Goal: Task Accomplishment & Management: Manage account settings

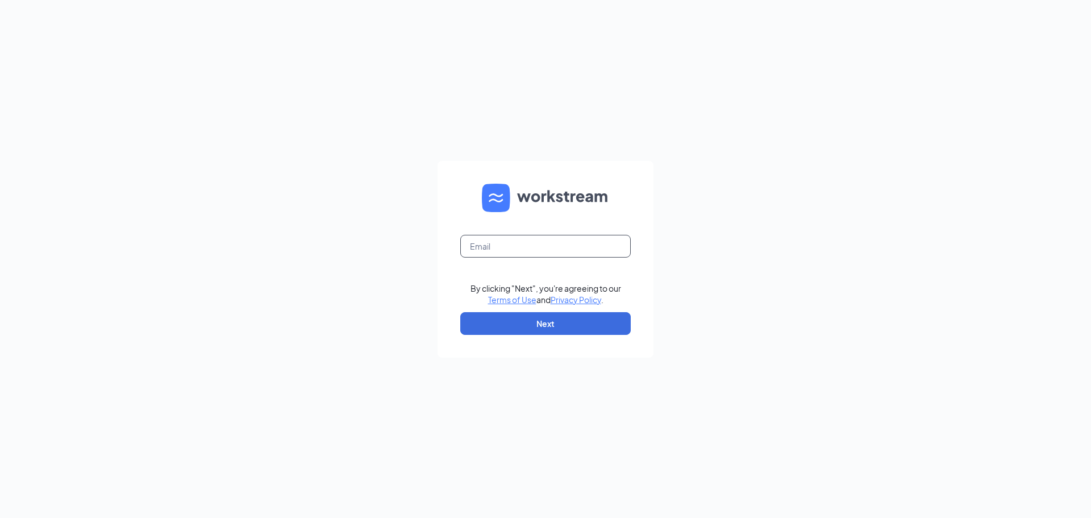
click at [468, 247] on input "text" at bounding box center [545, 246] width 171 height 23
type input "[EMAIL_ADDRESS][DOMAIN_NAME]"
click at [544, 322] on button "Next" at bounding box center [545, 323] width 171 height 23
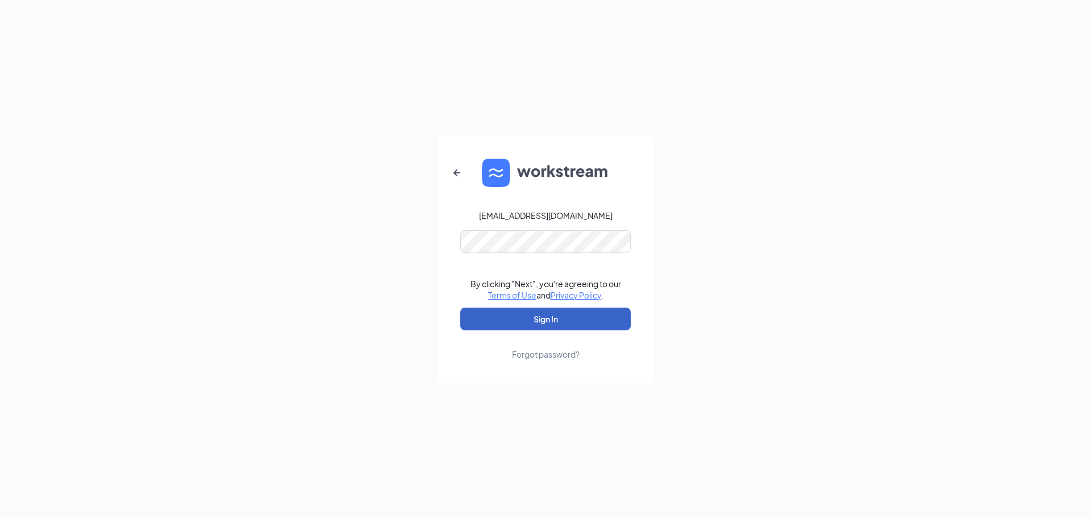
click at [541, 317] on button "Sign In" at bounding box center [545, 319] width 171 height 23
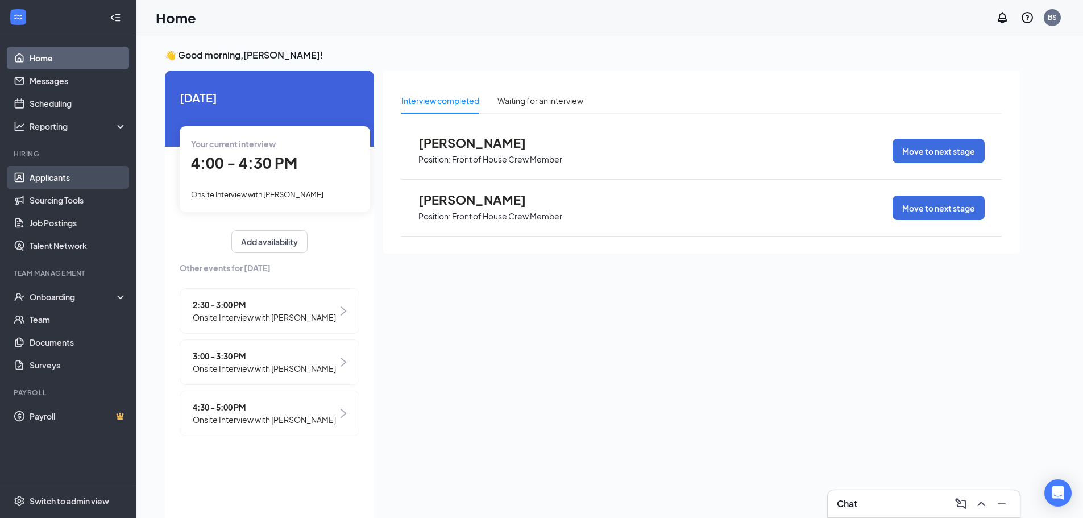
click at [46, 176] on link "Applicants" at bounding box center [78, 177] width 97 height 23
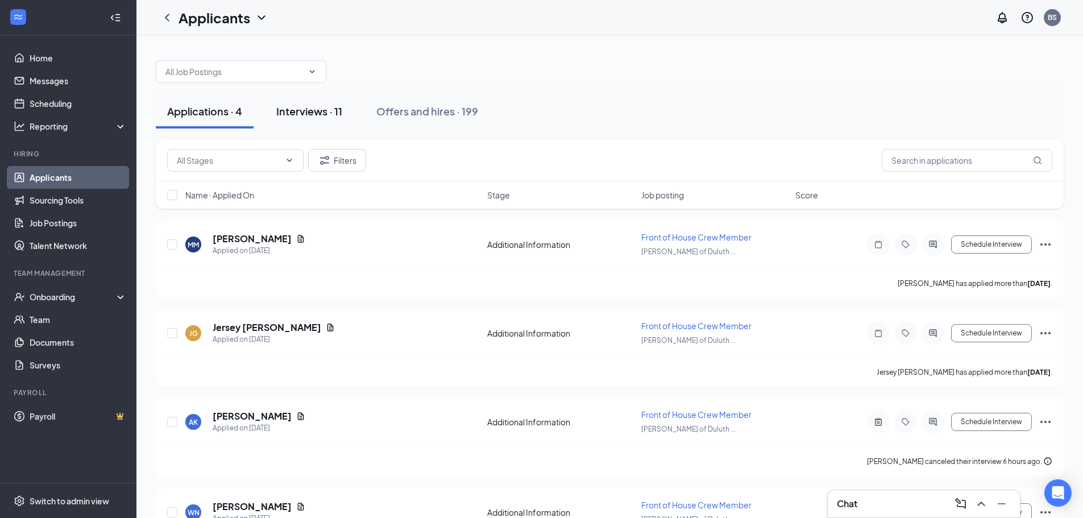
click at [309, 108] on div "Interviews · 11" at bounding box center [309, 111] width 66 height 14
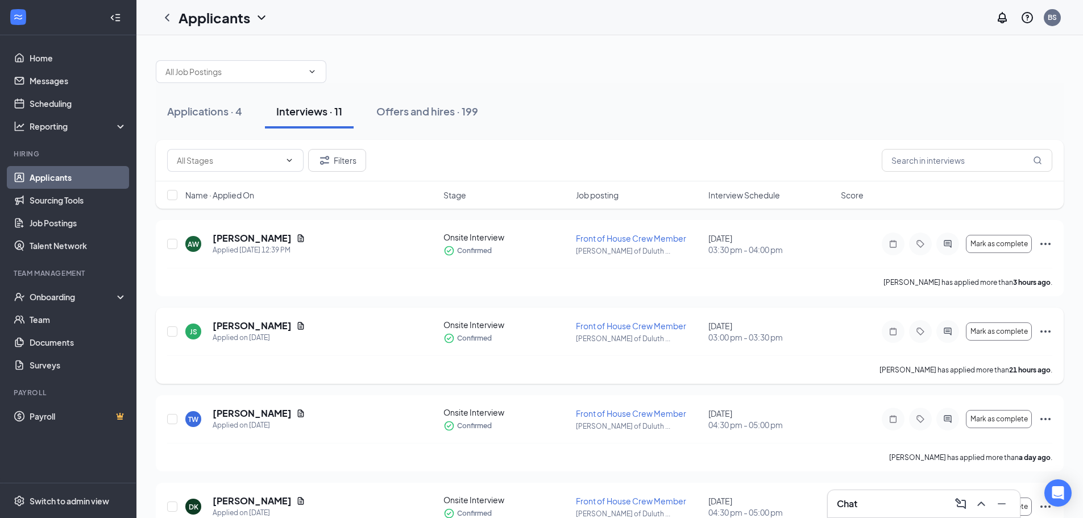
click at [1045, 329] on icon "Ellipses" at bounding box center [1046, 332] width 14 height 14
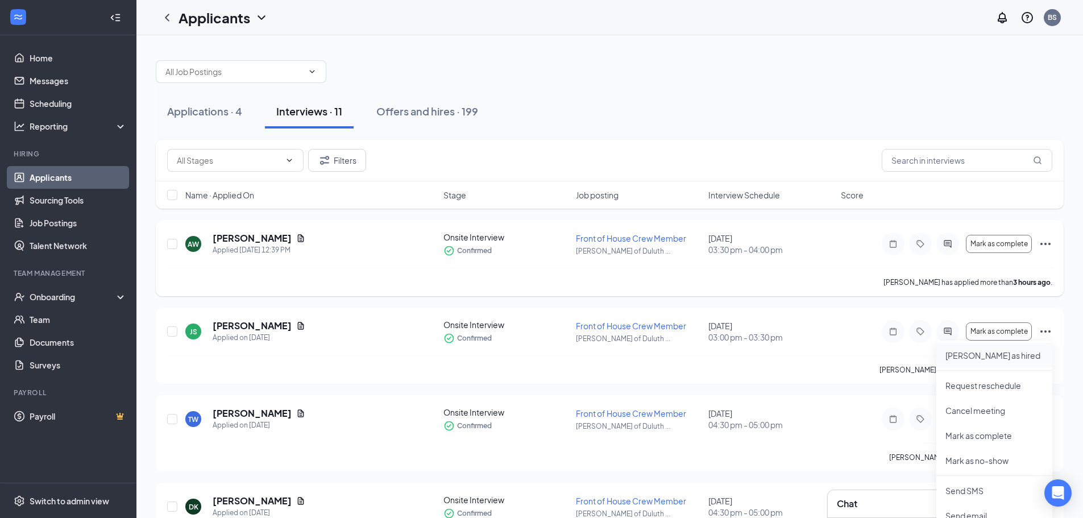
click at [982, 355] on p "[PERSON_NAME] as hired" at bounding box center [994, 355] width 98 height 11
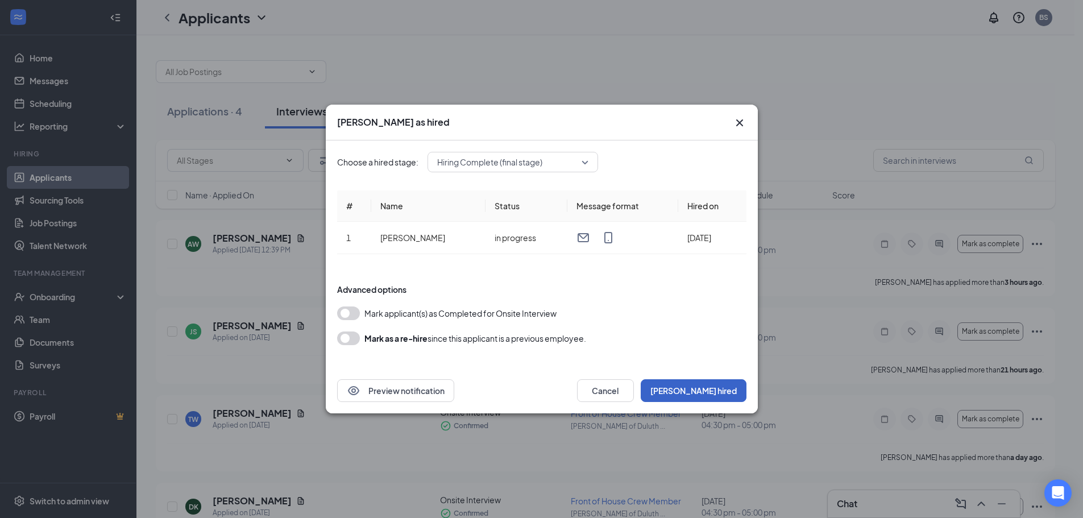
click at [724, 384] on button "[PERSON_NAME] hired" at bounding box center [694, 390] width 106 height 23
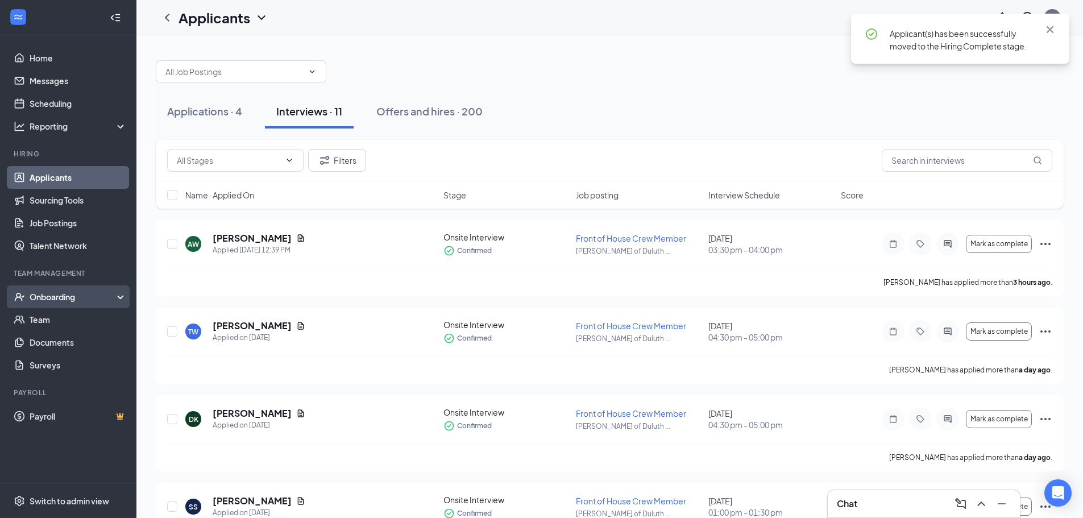
click at [65, 294] on div "Onboarding" at bounding box center [74, 296] width 88 height 11
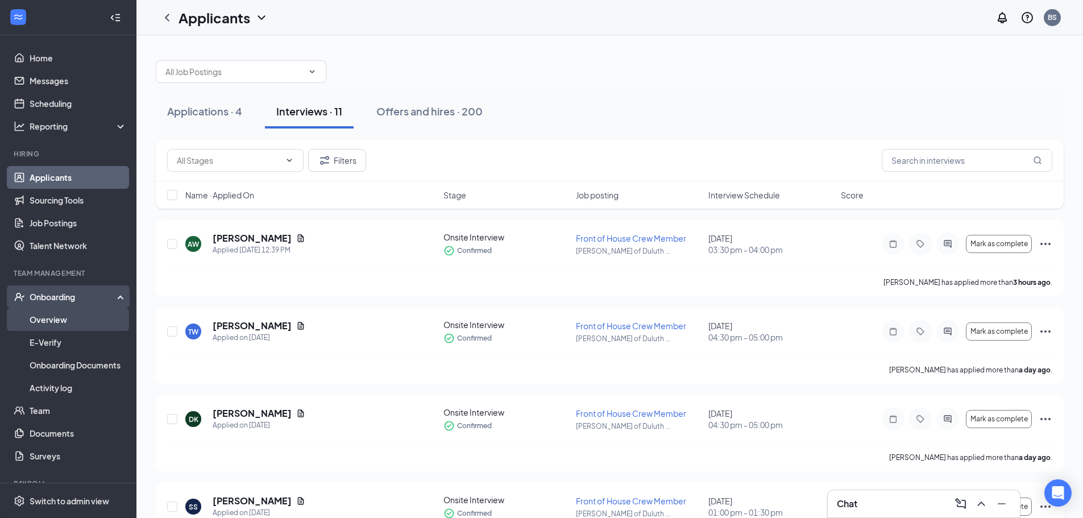
click at [62, 316] on link "Overview" at bounding box center [78, 319] width 97 height 23
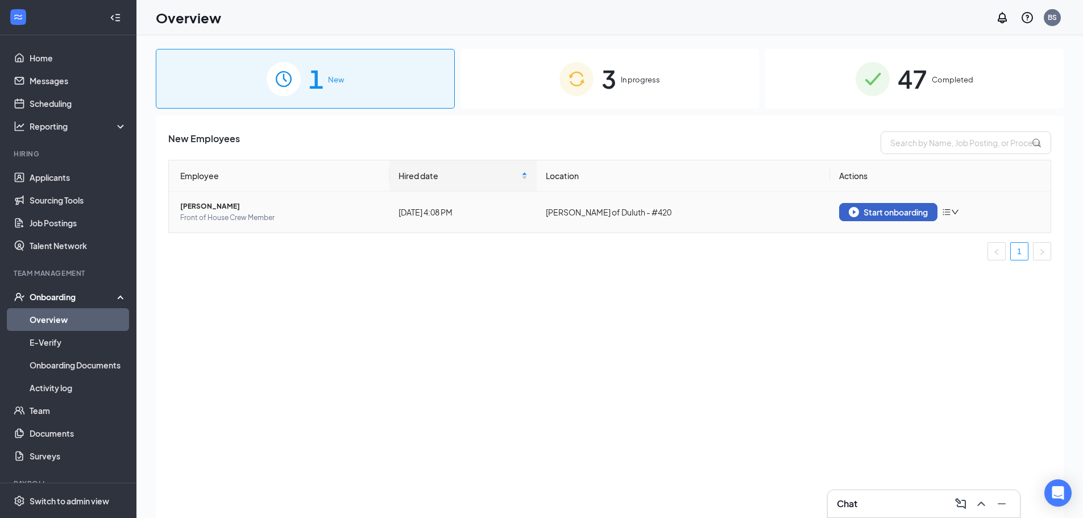
click at [883, 209] on div "Start onboarding" at bounding box center [888, 212] width 79 height 10
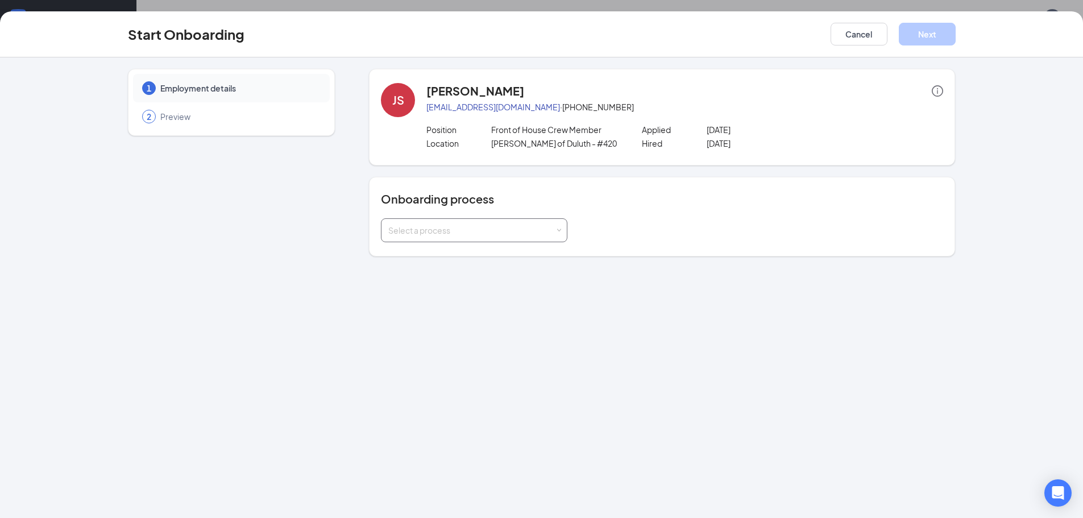
click at [560, 230] on span at bounding box center [559, 230] width 5 height 5
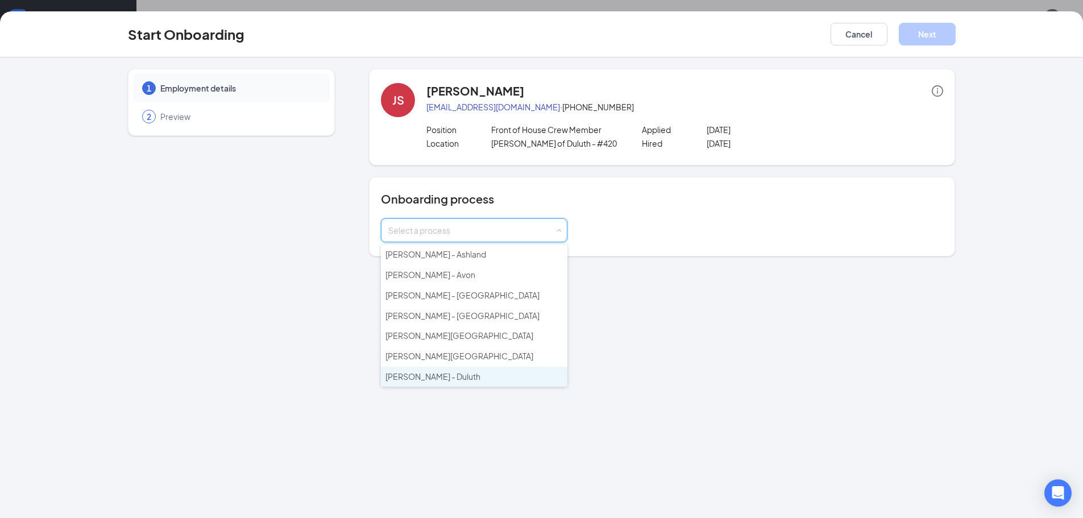
click at [424, 373] on span "[PERSON_NAME] - Duluth" at bounding box center [432, 376] width 95 height 10
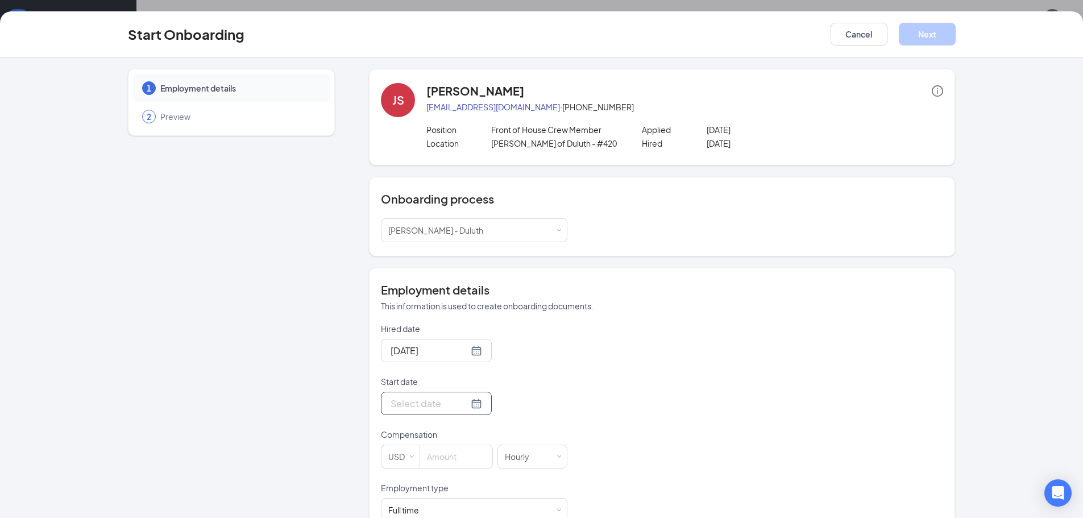
click at [464, 404] on div at bounding box center [437, 403] width 92 height 14
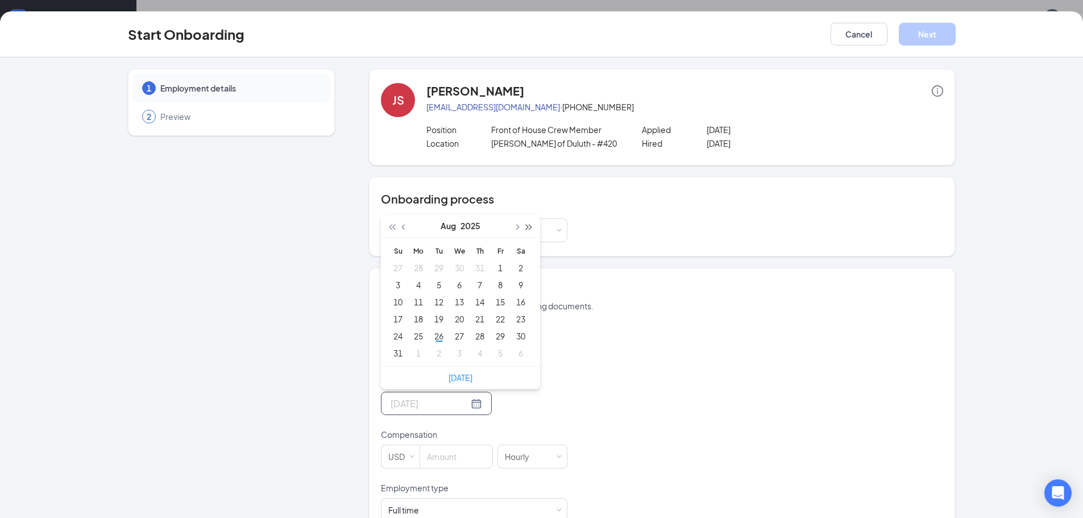
type input "[DATE]"
click at [515, 224] on button "button" at bounding box center [516, 225] width 13 height 23
type input "[DATE]"
click at [433, 265] on div "2" at bounding box center [439, 268] width 14 height 14
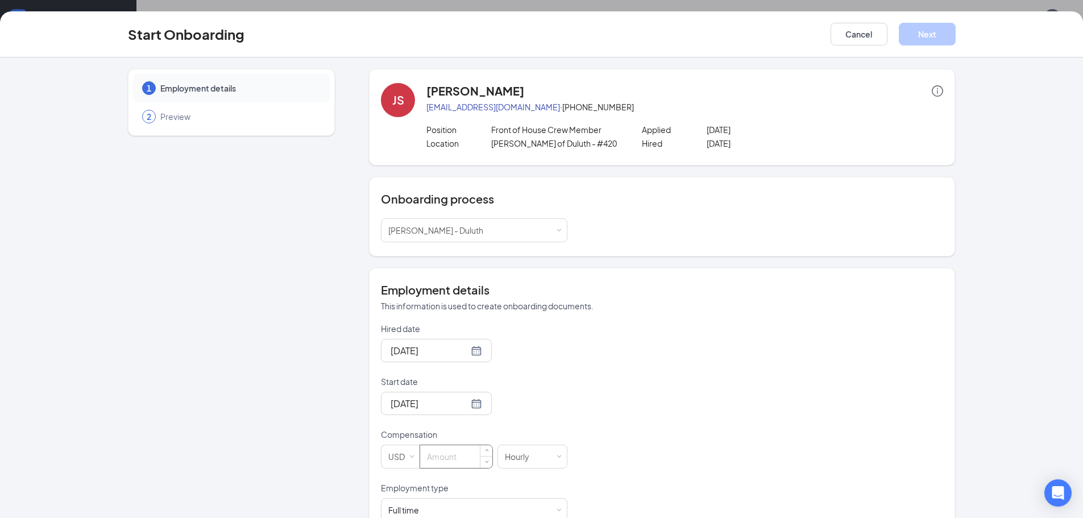
click at [420, 456] on input at bounding box center [456, 456] width 72 height 23
type input "16"
click at [557, 508] on span at bounding box center [559, 510] width 5 height 5
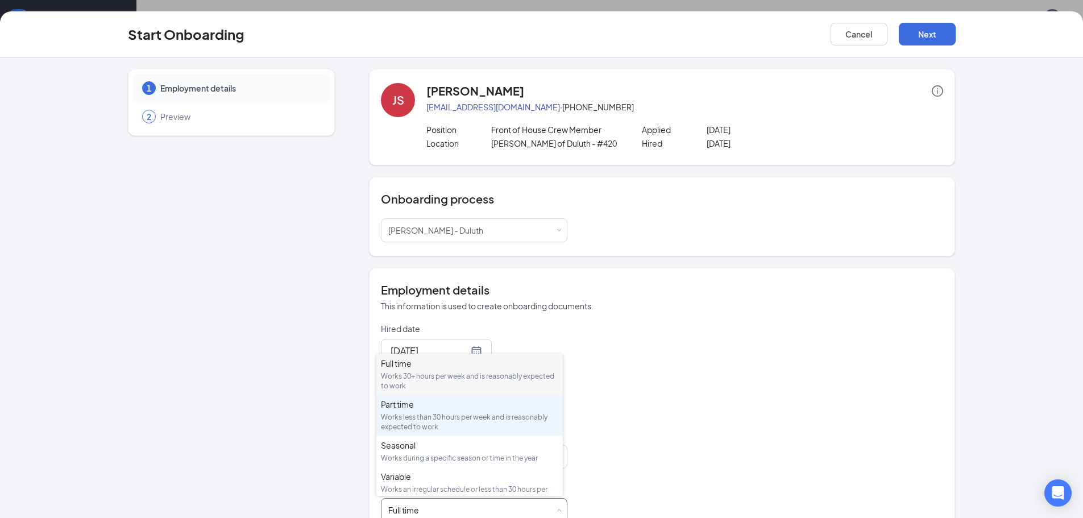
click at [417, 412] on div "Part time Works less than 30 hours per week and is reasonably expected to work" at bounding box center [469, 414] width 177 height 33
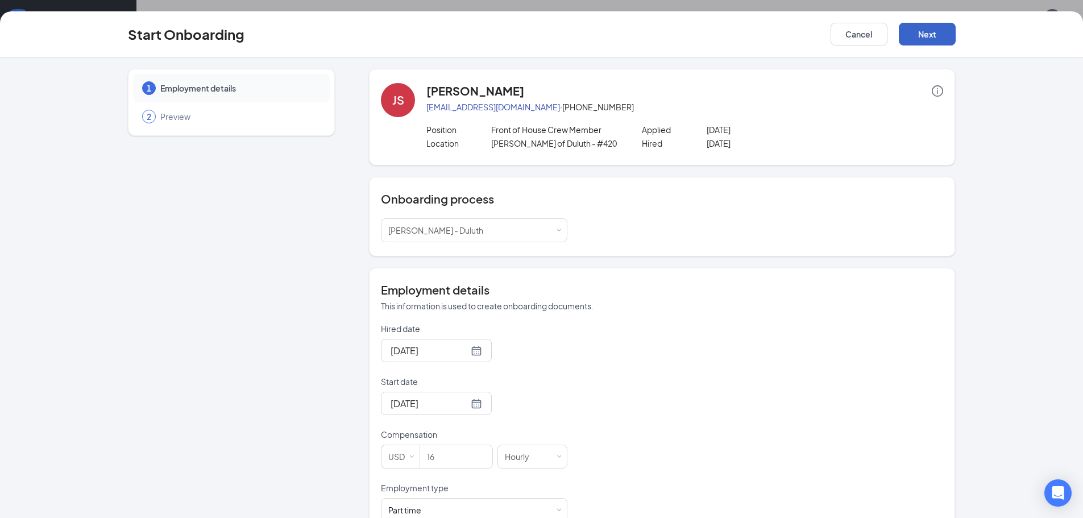
click at [923, 36] on button "Next" at bounding box center [927, 34] width 57 height 23
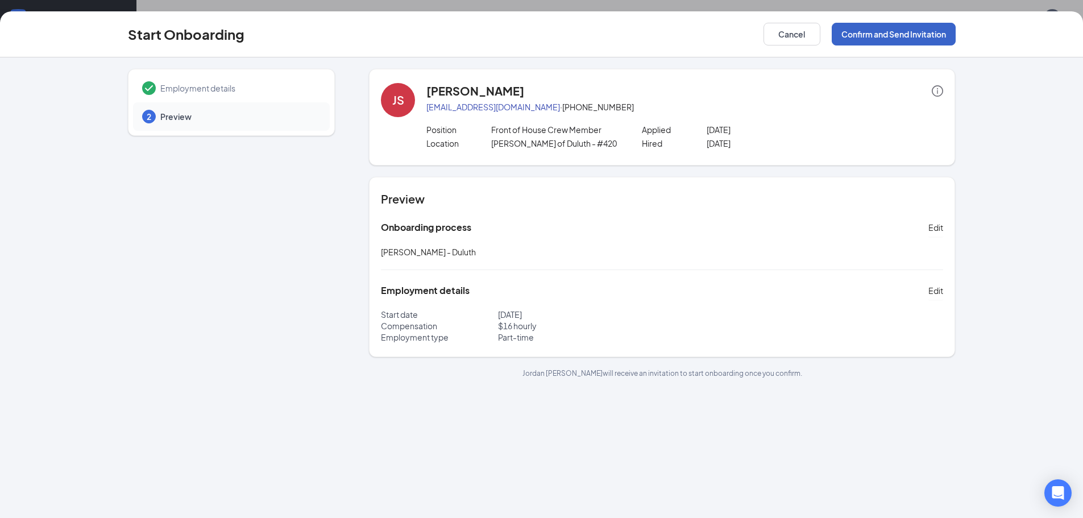
click at [884, 34] on button "Confirm and Send Invitation" at bounding box center [894, 34] width 124 height 23
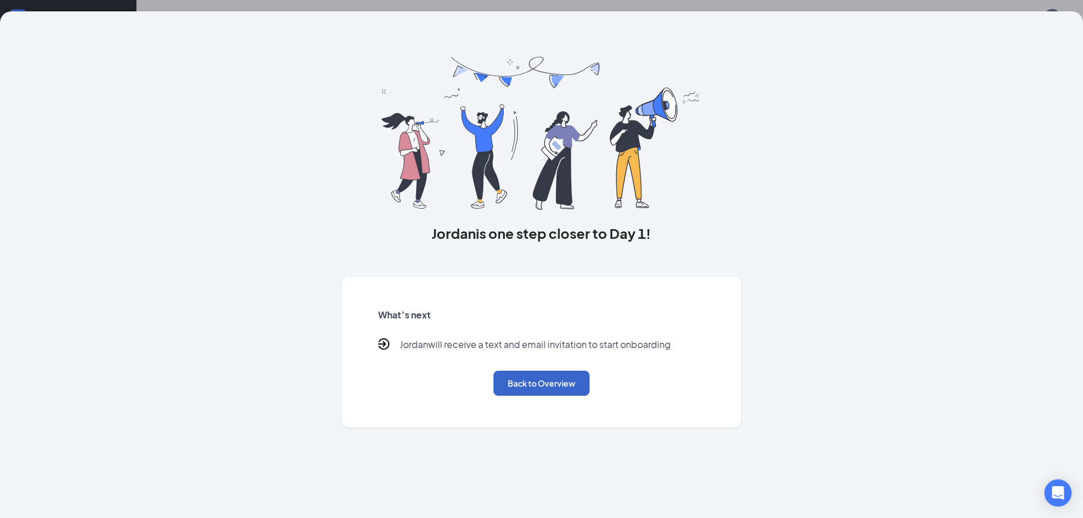
click at [534, 383] on button "Back to Overview" at bounding box center [541, 383] width 96 height 25
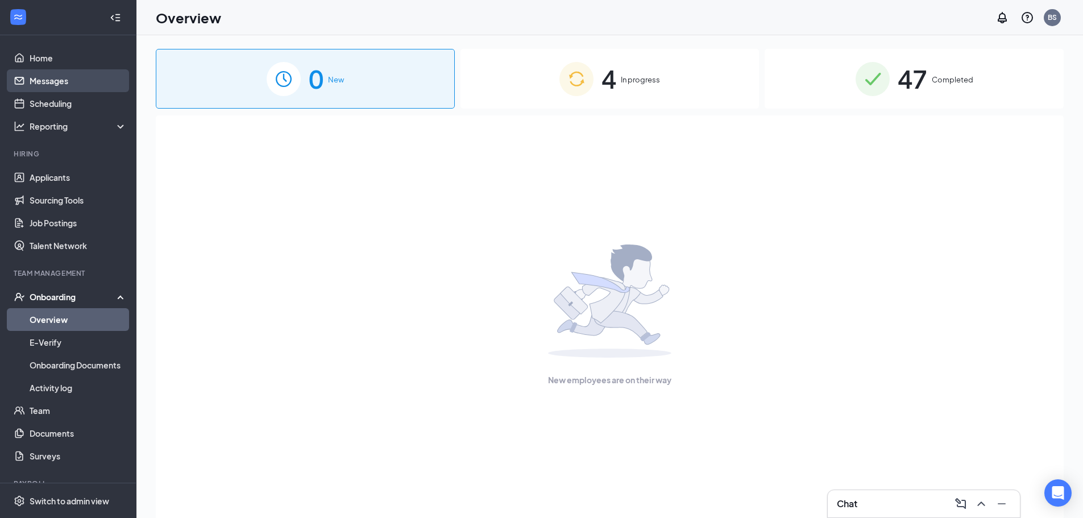
click at [60, 77] on link "Messages" at bounding box center [78, 80] width 97 height 23
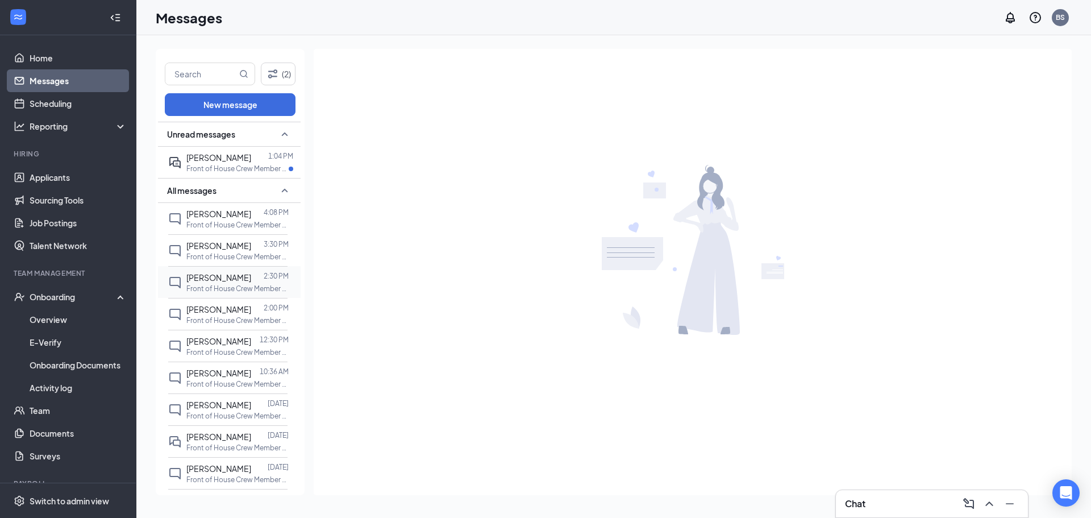
click at [219, 286] on p "Front of House Crew Member at [GEOGRAPHIC_DATA][PERSON_NAME] of Duluth - #420" at bounding box center [237, 289] width 102 height 10
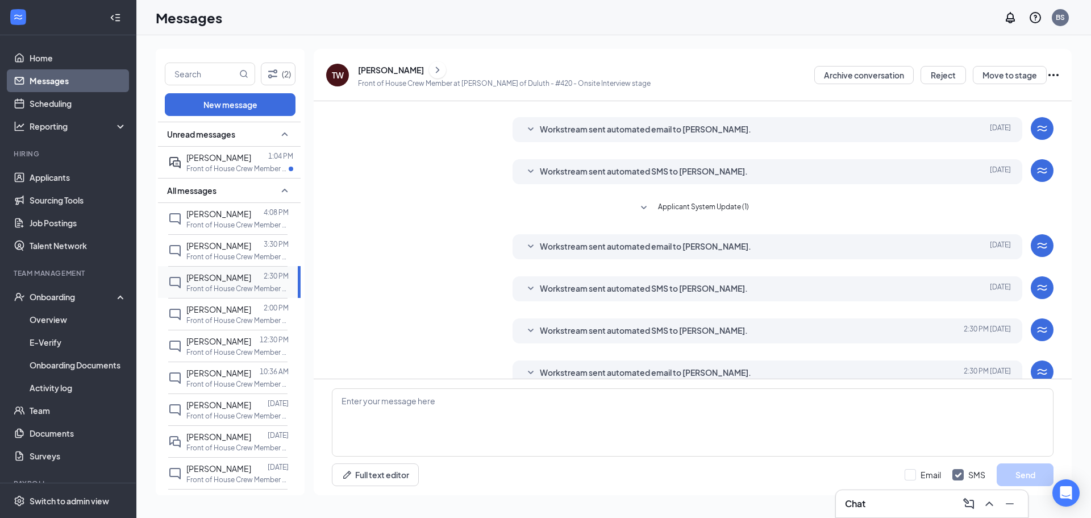
scroll to position [119, 0]
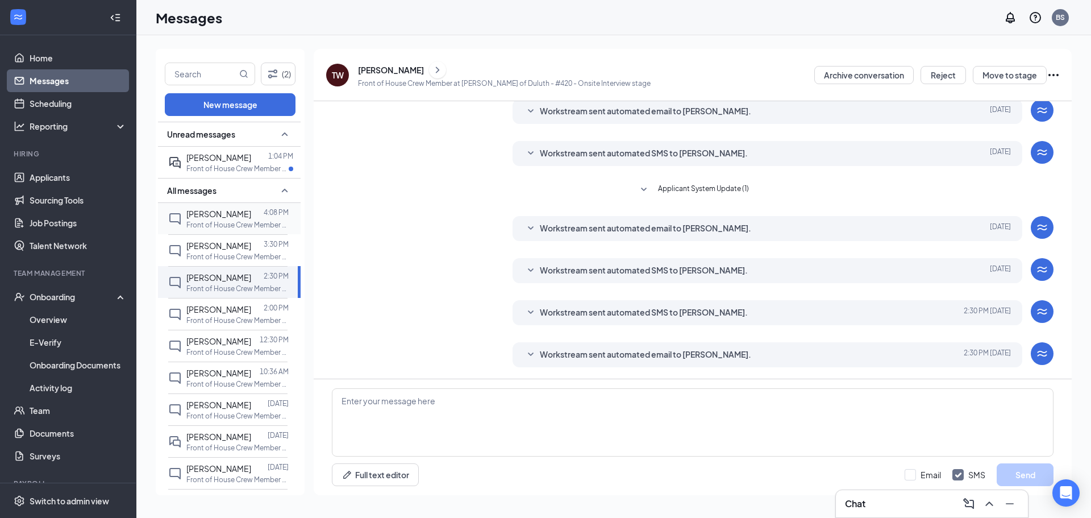
click at [233, 217] on span "[PERSON_NAME]" at bounding box center [218, 214] width 65 height 10
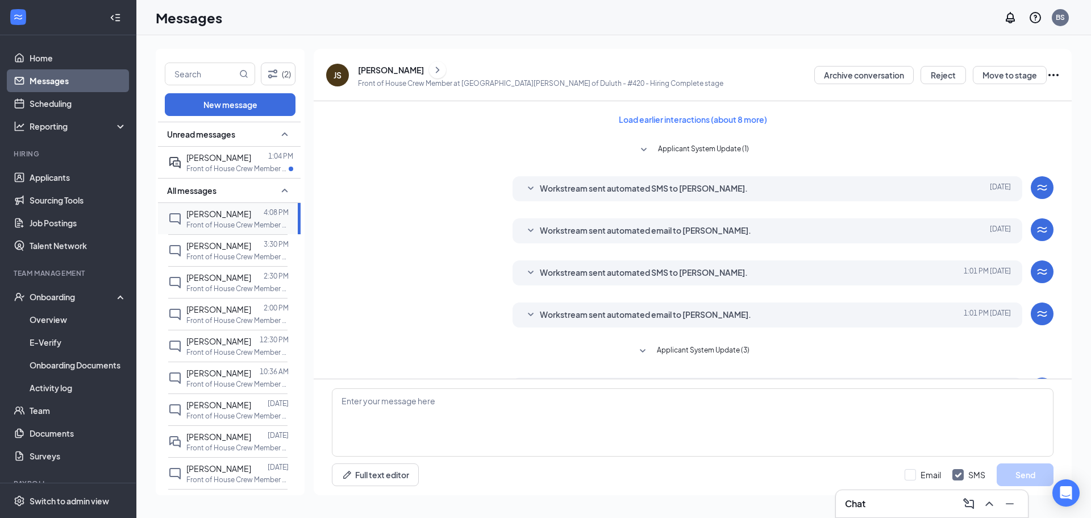
scroll to position [77, 0]
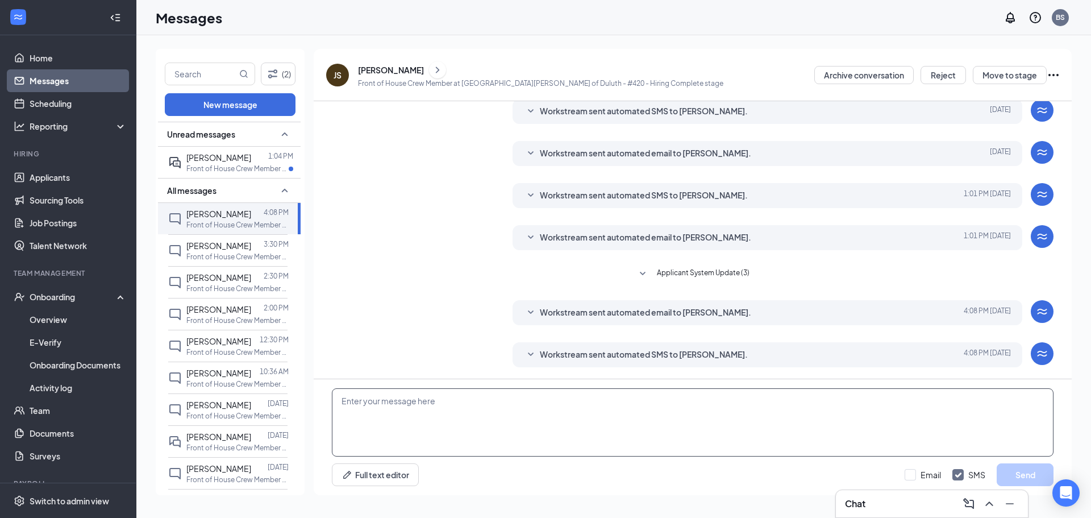
click at [342, 400] on textarea at bounding box center [693, 422] width 722 height 68
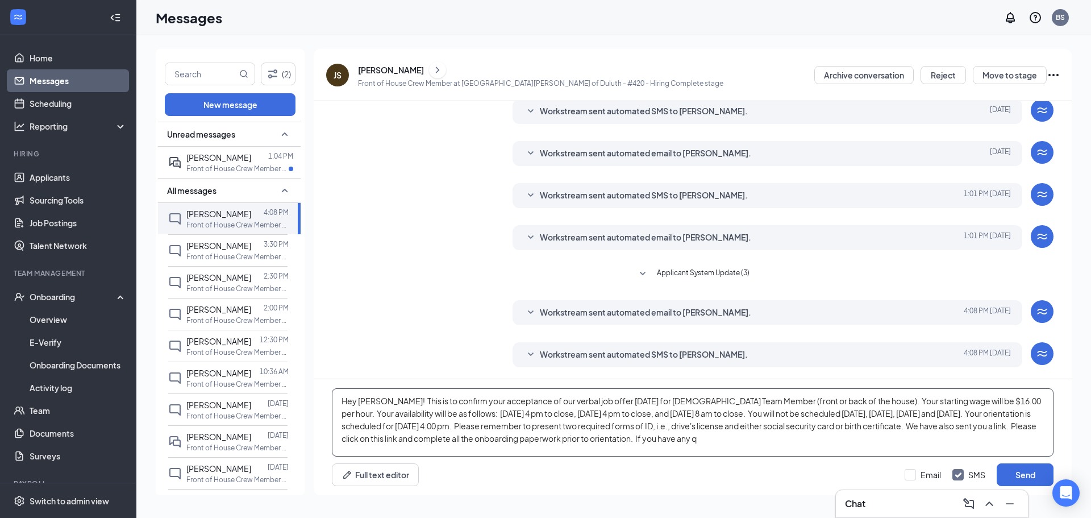
type textarea "Hey [PERSON_NAME]! This is to confirm your acceptance of our verbal job offer […"
click at [836, 441] on textarea "Hey [PERSON_NAME]! This is to confirm your acceptance of our verbal job offer […" at bounding box center [693, 422] width 722 height 68
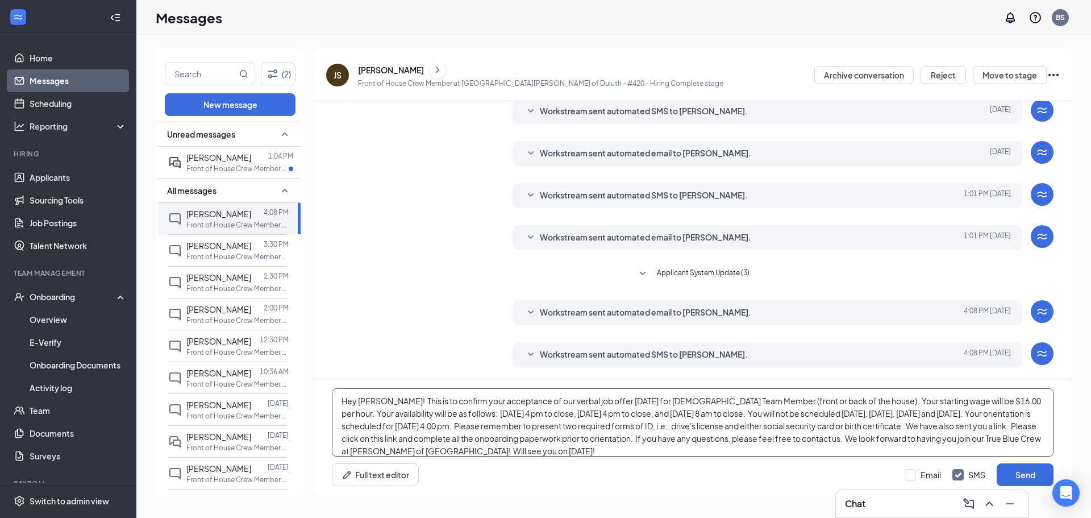
click at [687, 431] on textarea "Hey [PERSON_NAME]! This is to confirm your acceptance of our verbal job offer […" at bounding box center [693, 422] width 722 height 68
click at [665, 427] on textarea "Hey [PERSON_NAME]! This is to confirm your acceptance of our verbal job offer […" at bounding box center [693, 422] width 722 height 68
click at [861, 426] on textarea "Hey [PERSON_NAME]! This is to confirm your acceptance of our verbal job offer […" at bounding box center [693, 422] width 722 height 68
type textarea "Hey [PERSON_NAME]! This is to confirm your acceptance of our verbal job offer […"
click at [1021, 472] on button "Send" at bounding box center [1025, 474] width 57 height 23
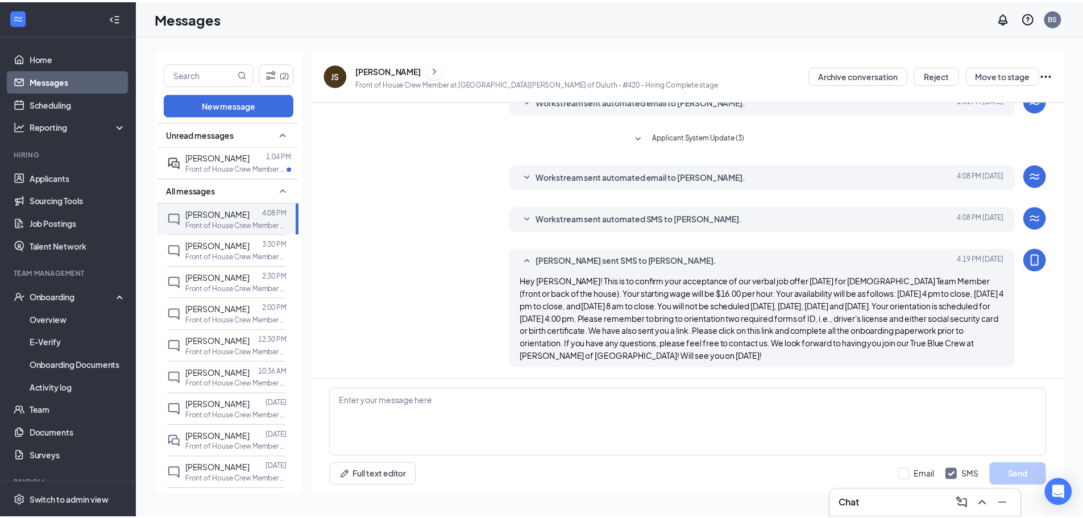
scroll to position [214, 0]
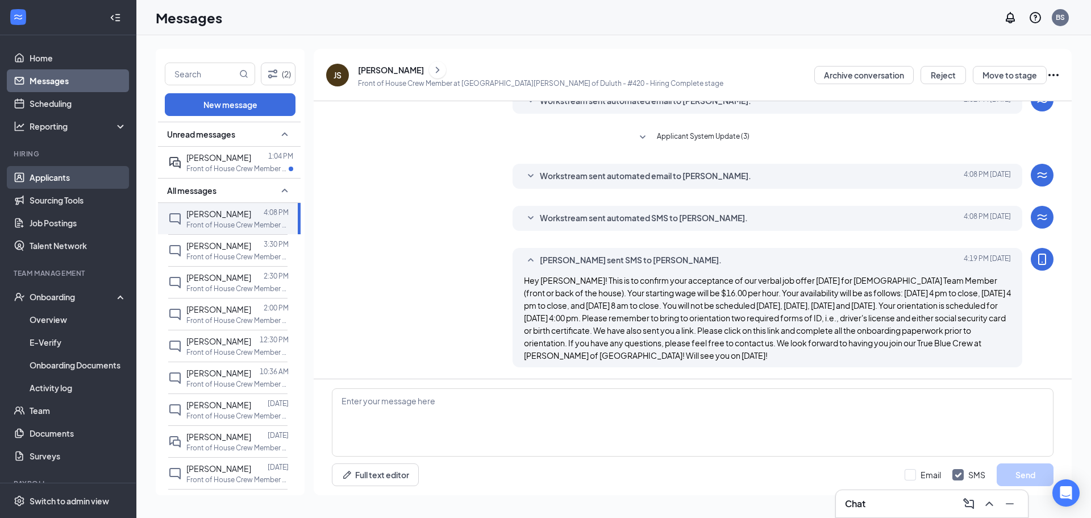
click at [63, 174] on link "Applicants" at bounding box center [78, 177] width 97 height 23
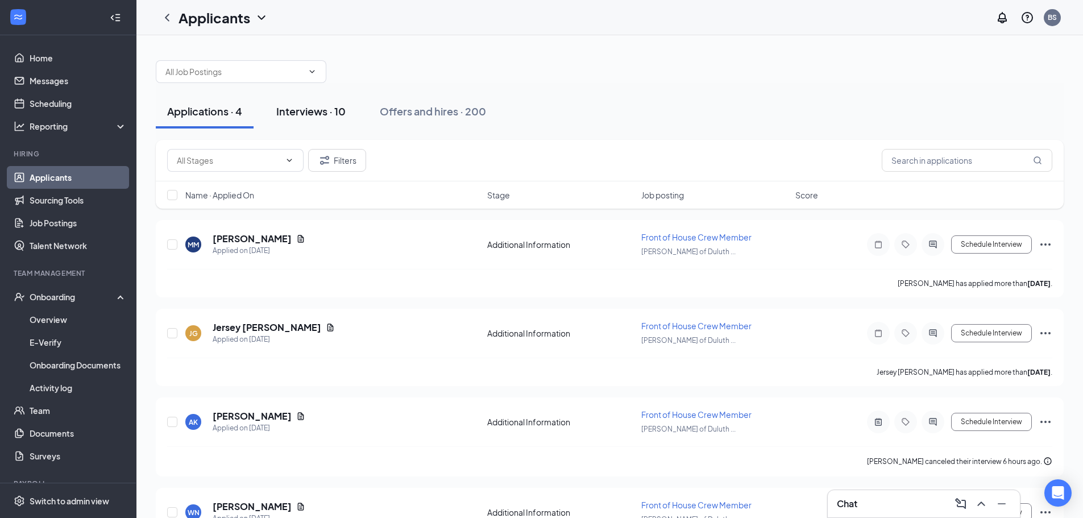
click at [308, 111] on div "Interviews · 10" at bounding box center [310, 111] width 69 height 14
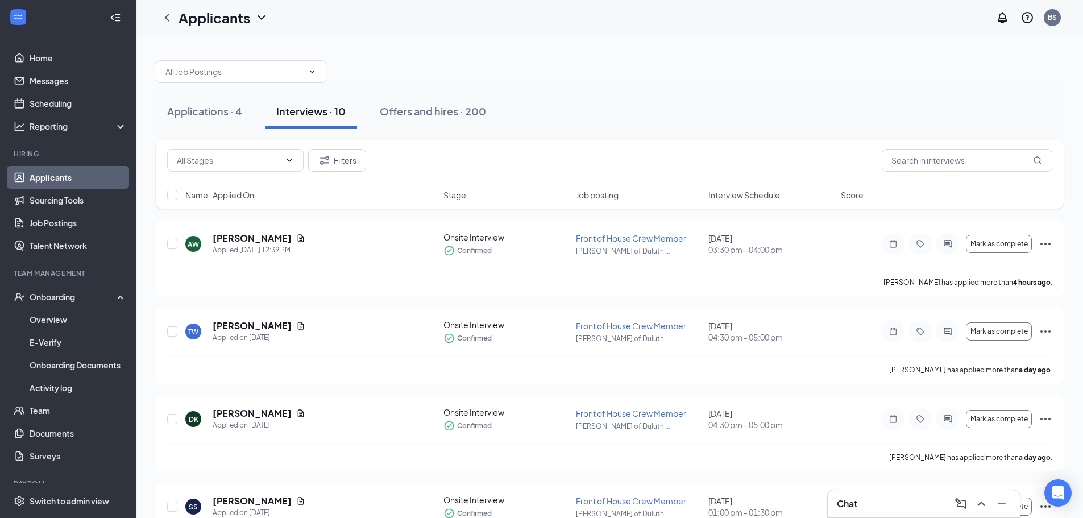
drag, startPoint x: 1091, startPoint y: 6, endPoint x: 792, endPoint y: 114, distance: 317.4
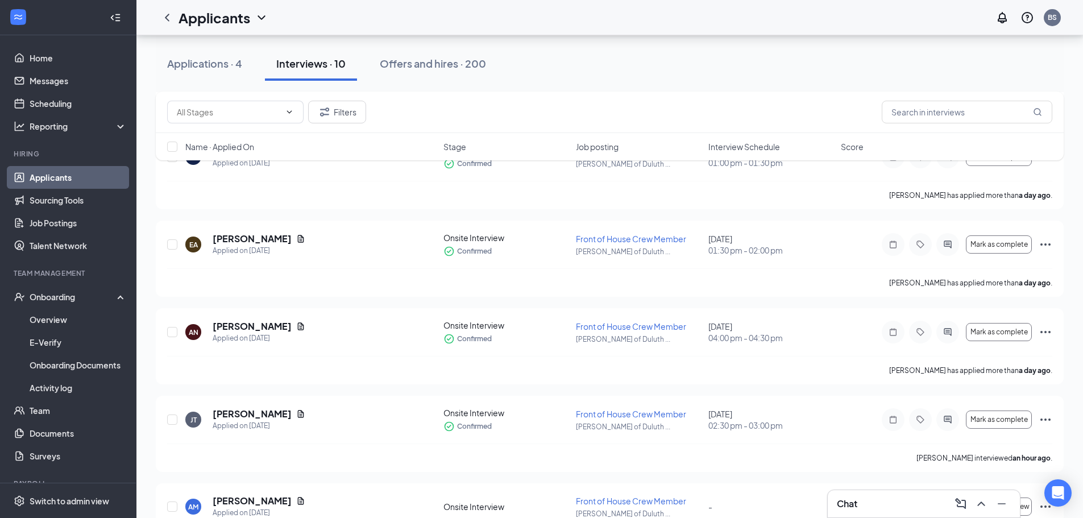
scroll to position [353, 0]
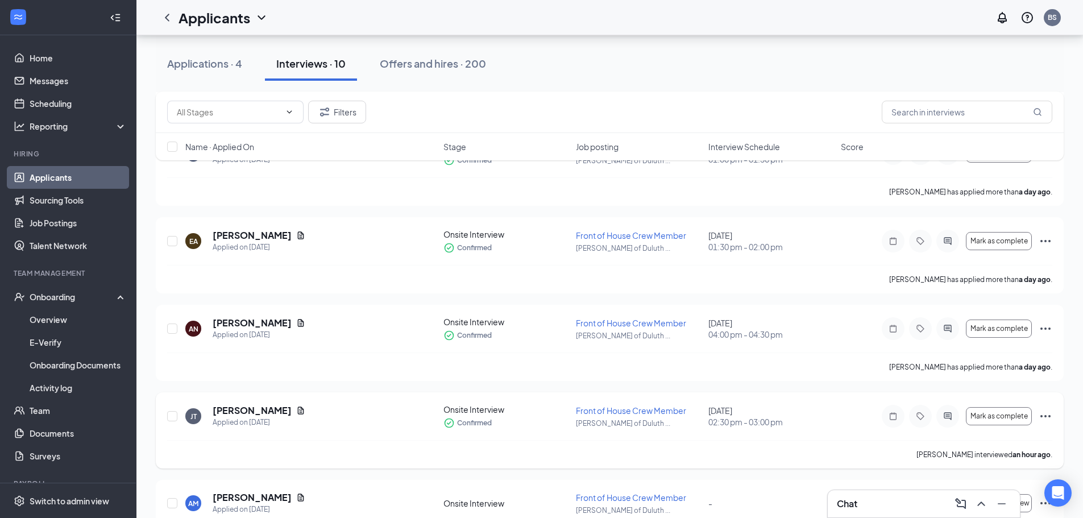
click at [1041, 413] on icon "Ellipses" at bounding box center [1046, 416] width 14 height 14
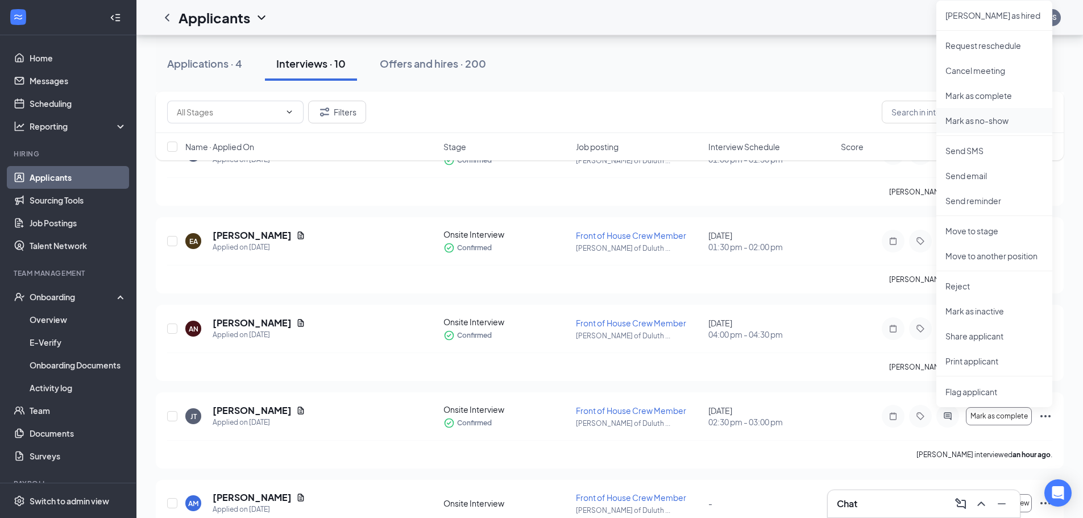
click at [981, 119] on p "Mark as no-show" at bounding box center [994, 120] width 98 height 11
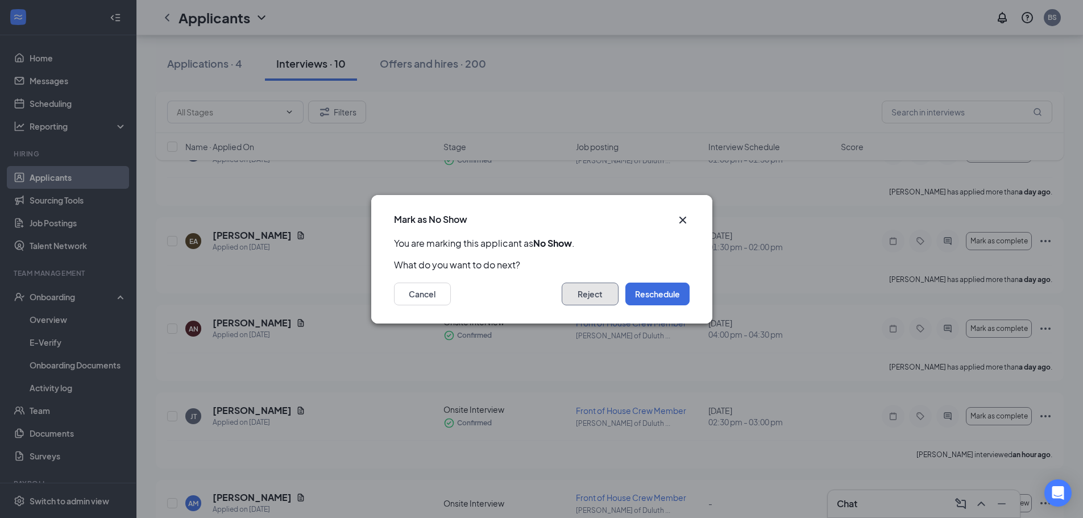
click at [590, 293] on button "Reject" at bounding box center [590, 294] width 57 height 23
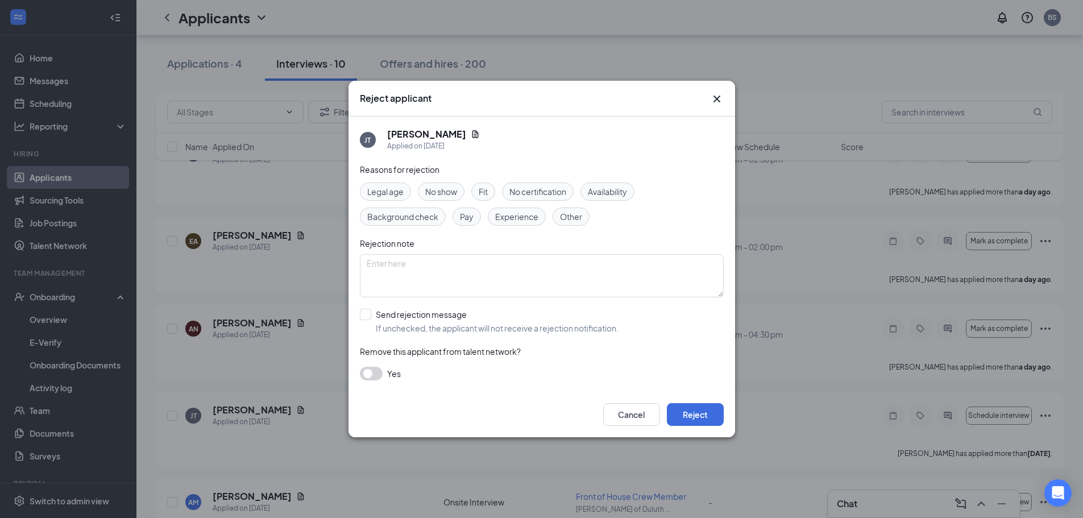
click at [436, 191] on span "No show" at bounding box center [441, 191] width 32 height 13
click at [359, 315] on div "[PERSON_NAME] Applied on [DATE] Reasons for rejection Legal age No show Fit No …" at bounding box center [541, 254] width 387 height 275
click at [367, 314] on input "Send rejection message If unchecked, the applicant will not receive a rejection…" at bounding box center [489, 321] width 259 height 25
checkbox input "true"
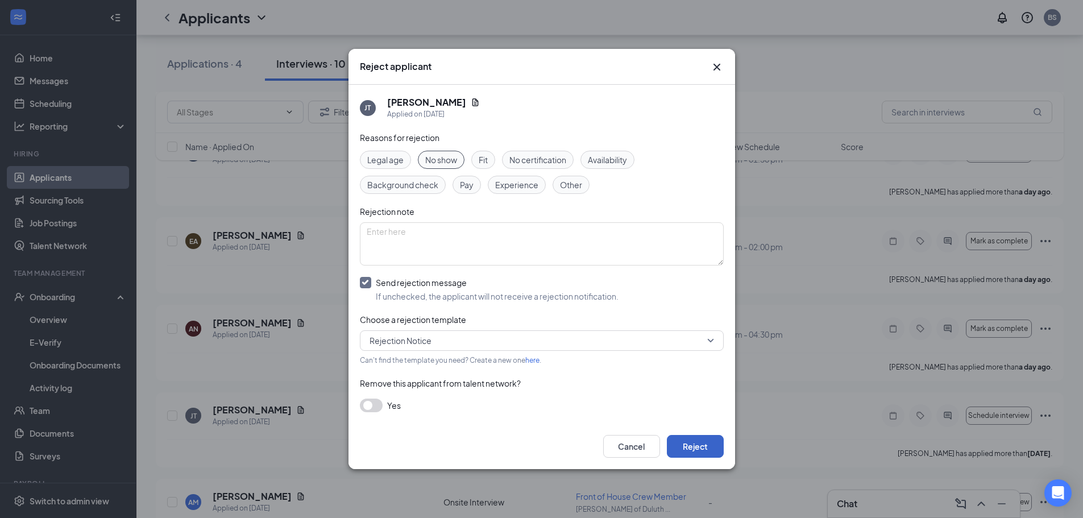
click at [699, 447] on button "Reject" at bounding box center [695, 446] width 57 height 23
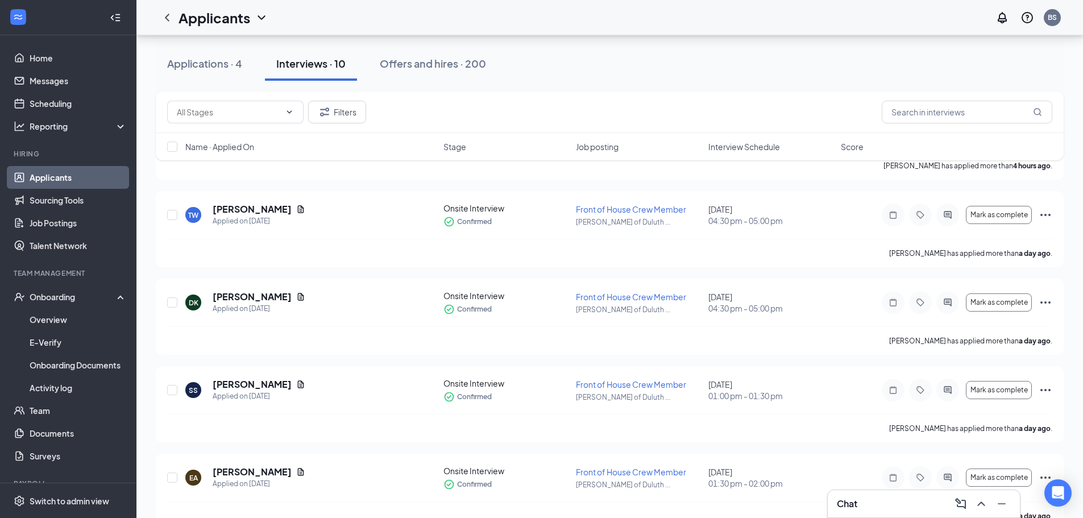
scroll to position [115, 0]
click at [1045, 214] on icon "Ellipses" at bounding box center [1046, 216] width 14 height 14
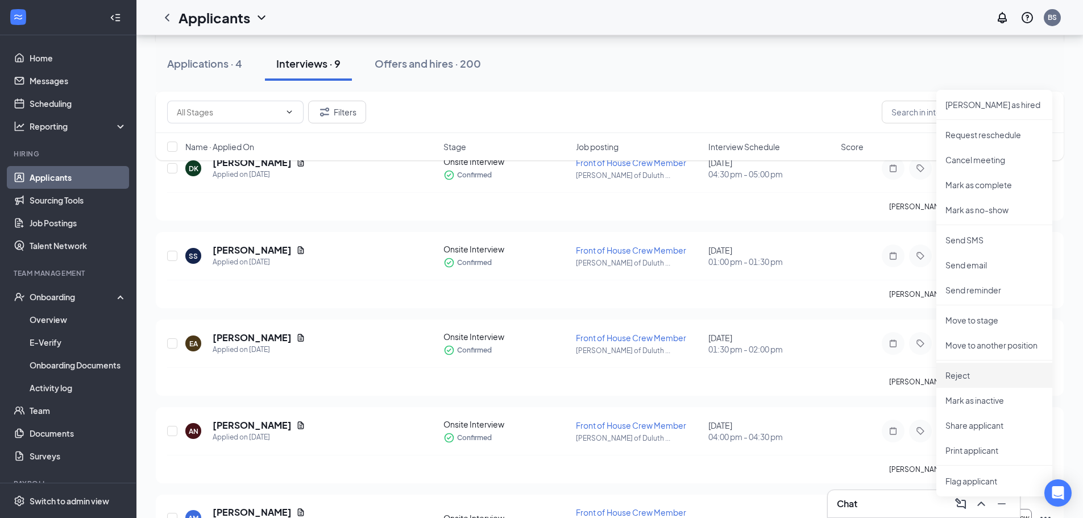
scroll to position [252, 0]
click at [982, 450] on p "Print applicant" at bounding box center [994, 448] width 98 height 11
